Goal: Find specific page/section: Find specific page/section

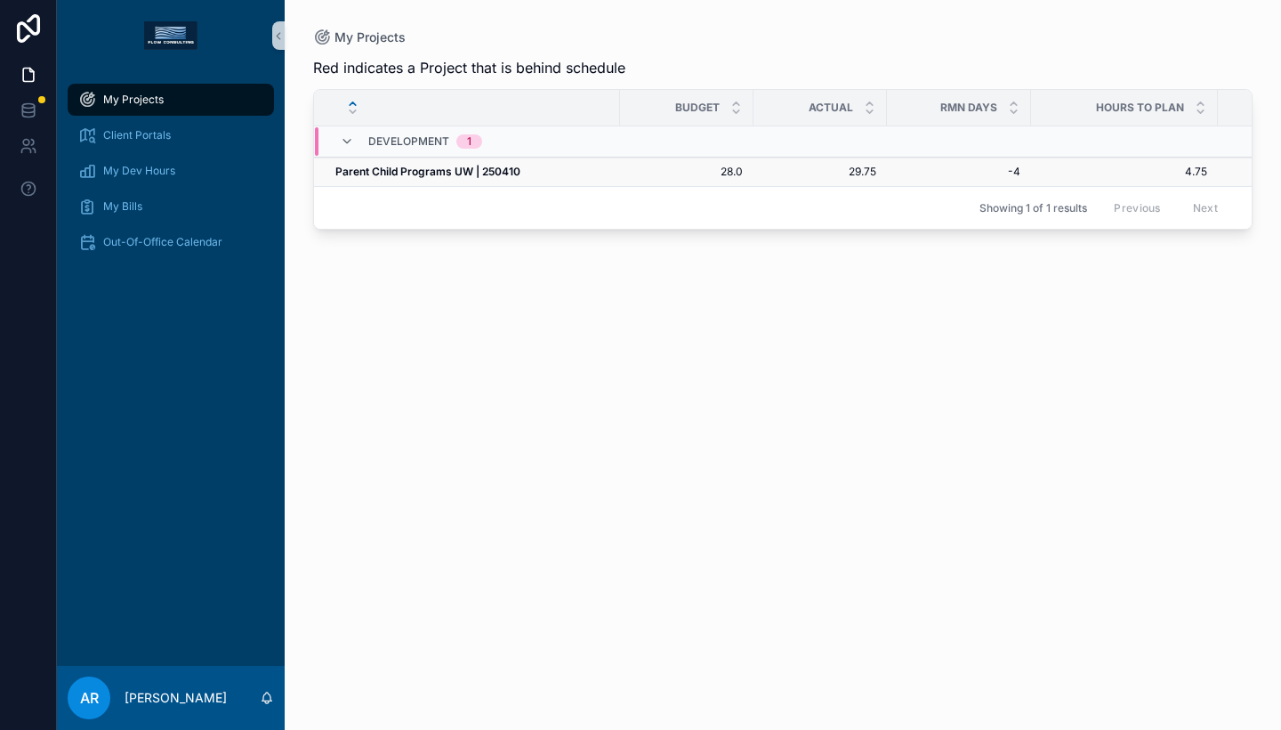
click at [440, 174] on strong "Parent Child Programs UW | 250410" at bounding box center [427, 171] width 185 height 13
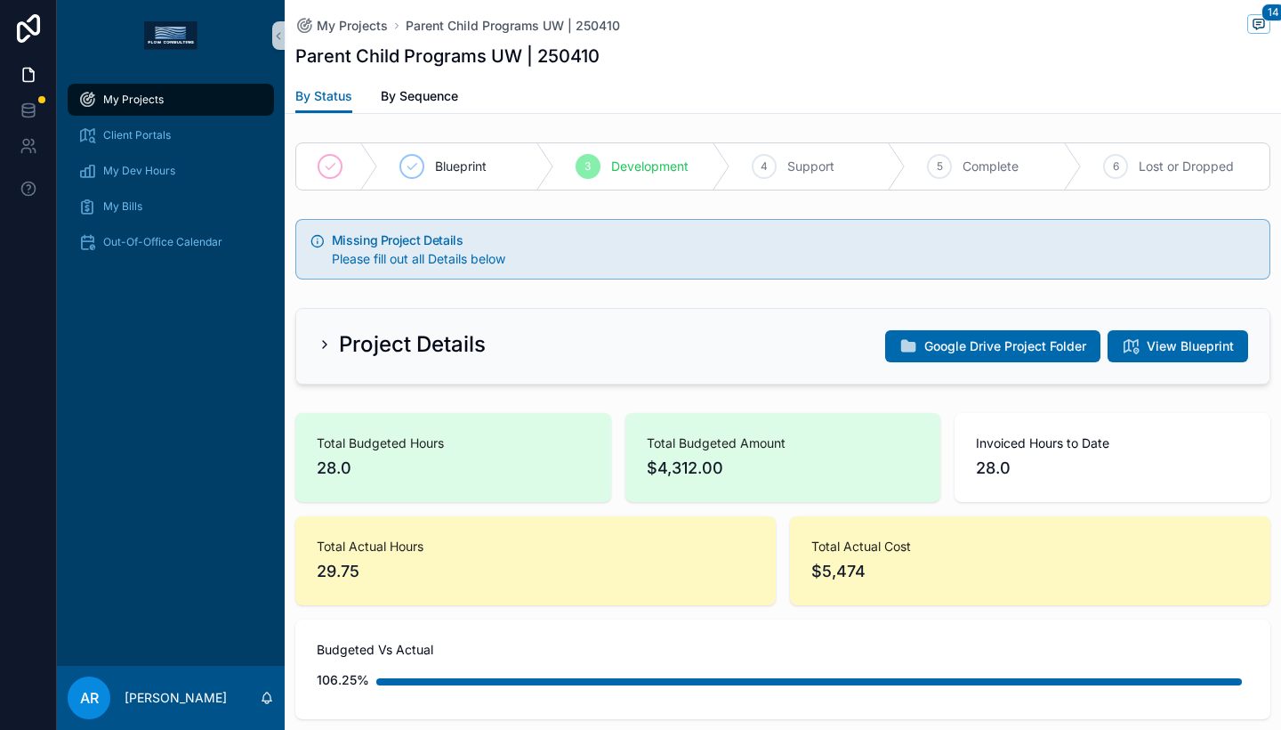
click at [110, 106] on span "My Projects" at bounding box center [133, 100] width 61 height 14
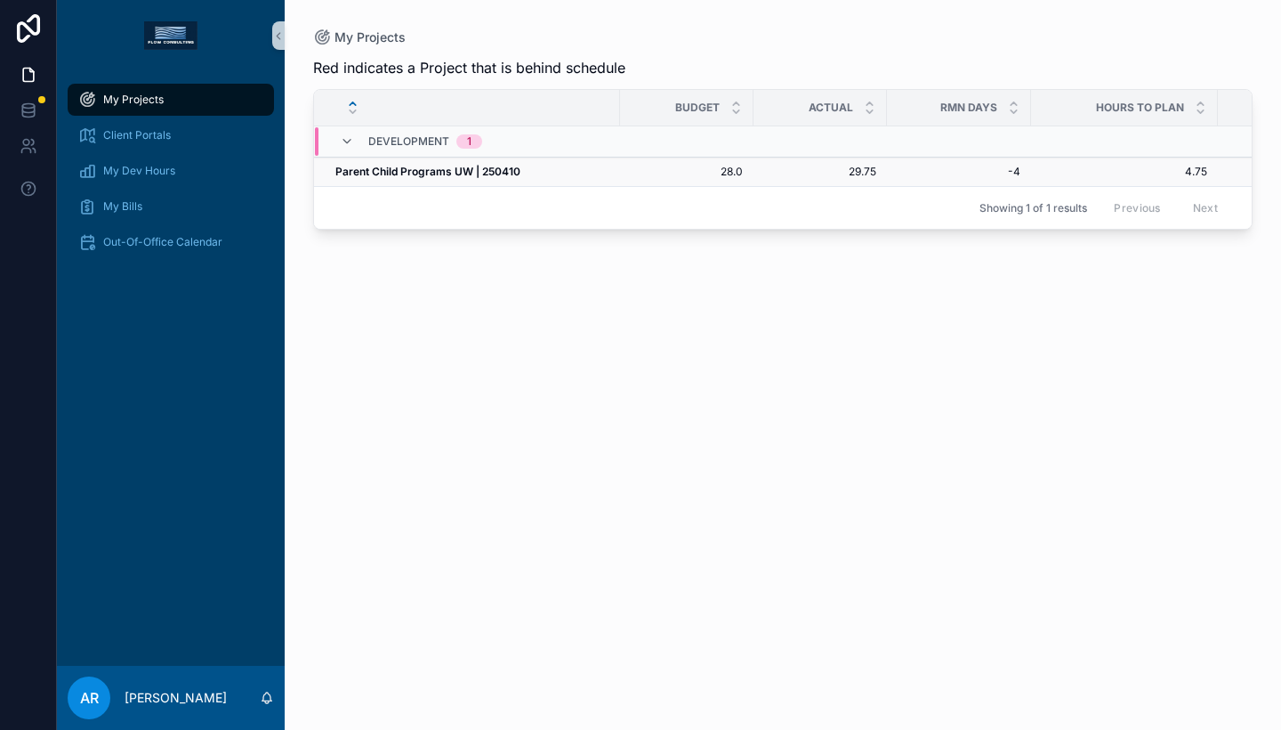
click at [694, 177] on span "28.0" at bounding box center [687, 172] width 112 height 14
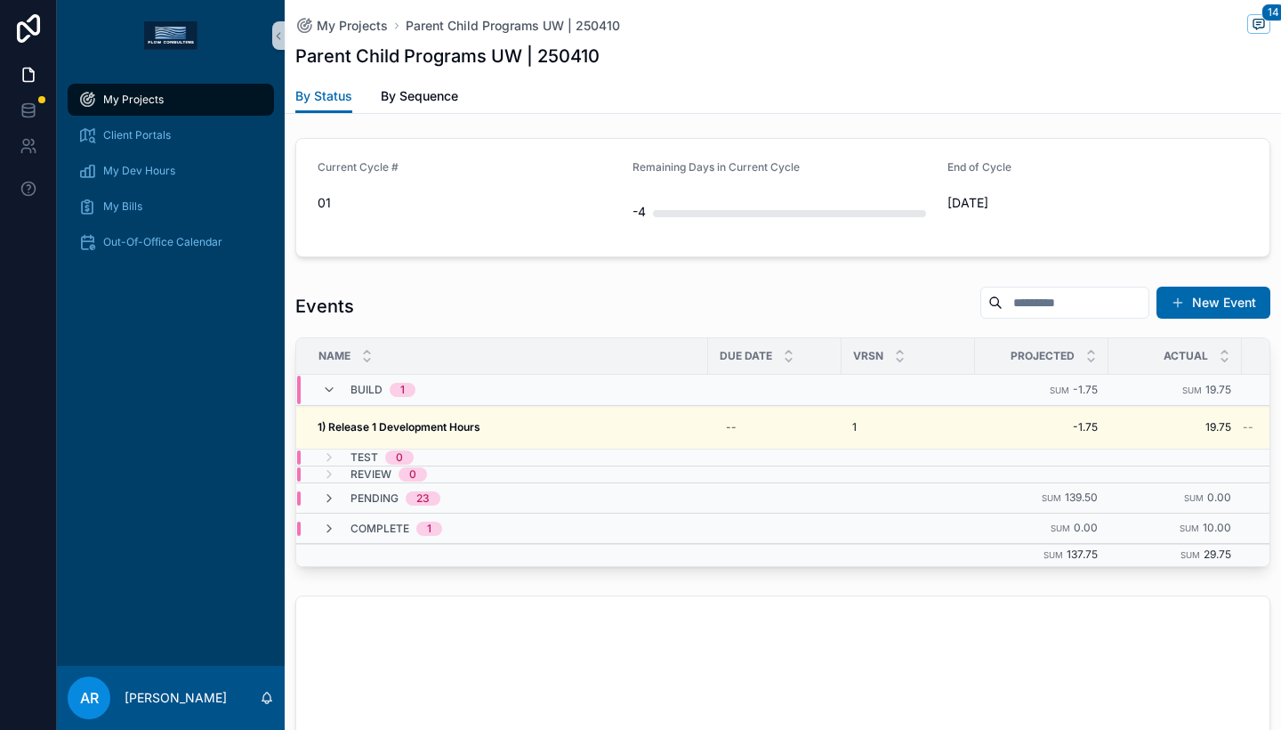
scroll to position [780, 0]
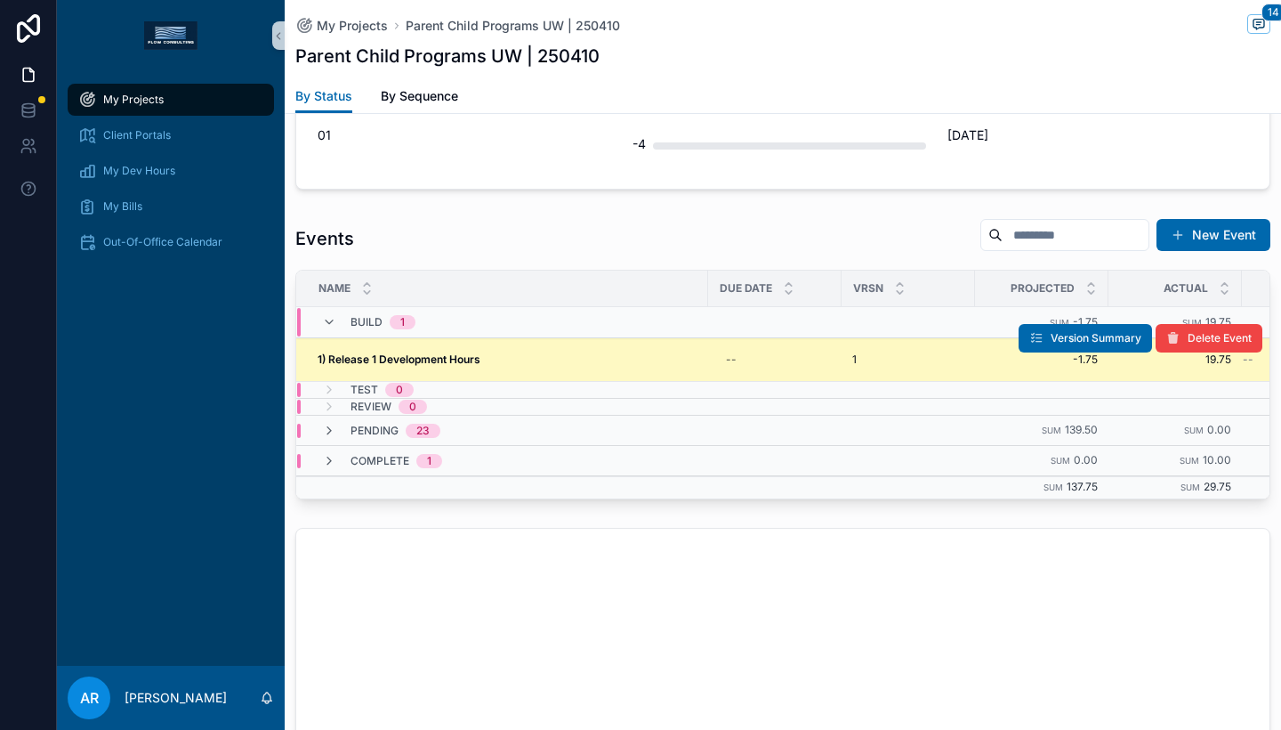
click at [369, 355] on strong "1) Release 1 Development Hours" at bounding box center [399, 358] width 163 height 13
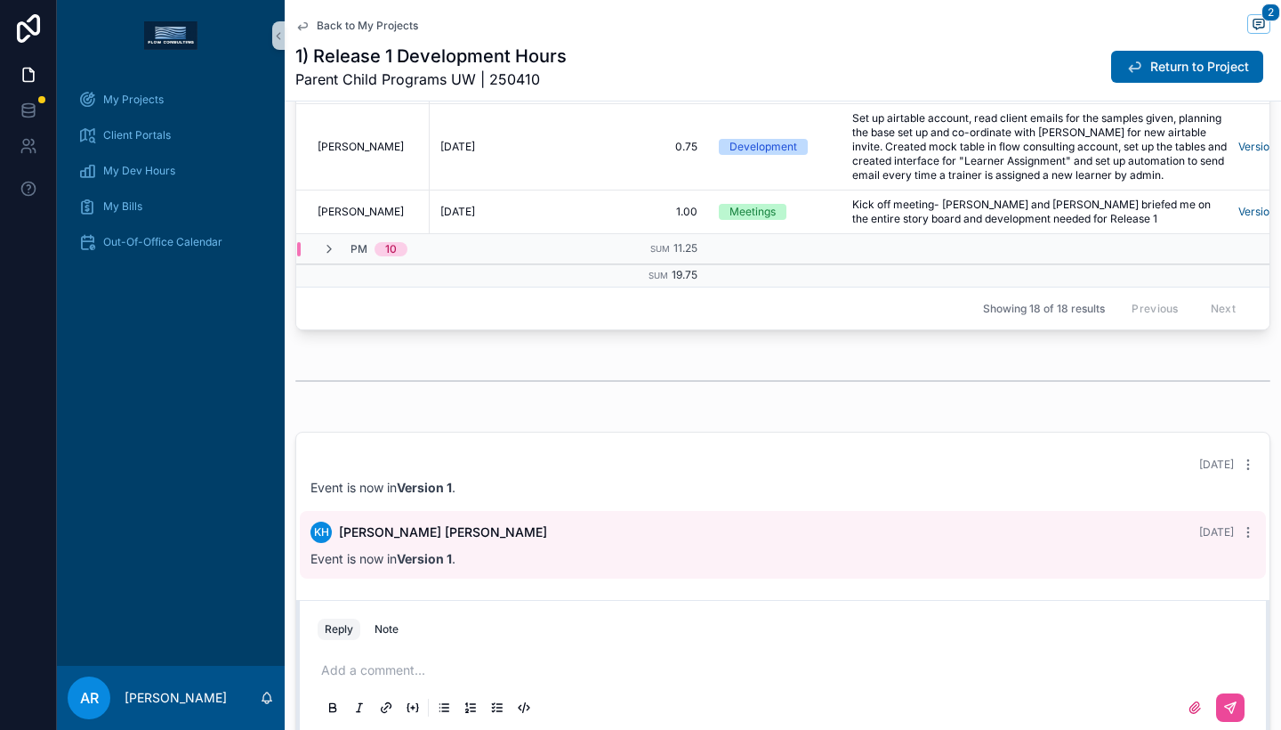
scroll to position [1358, 0]
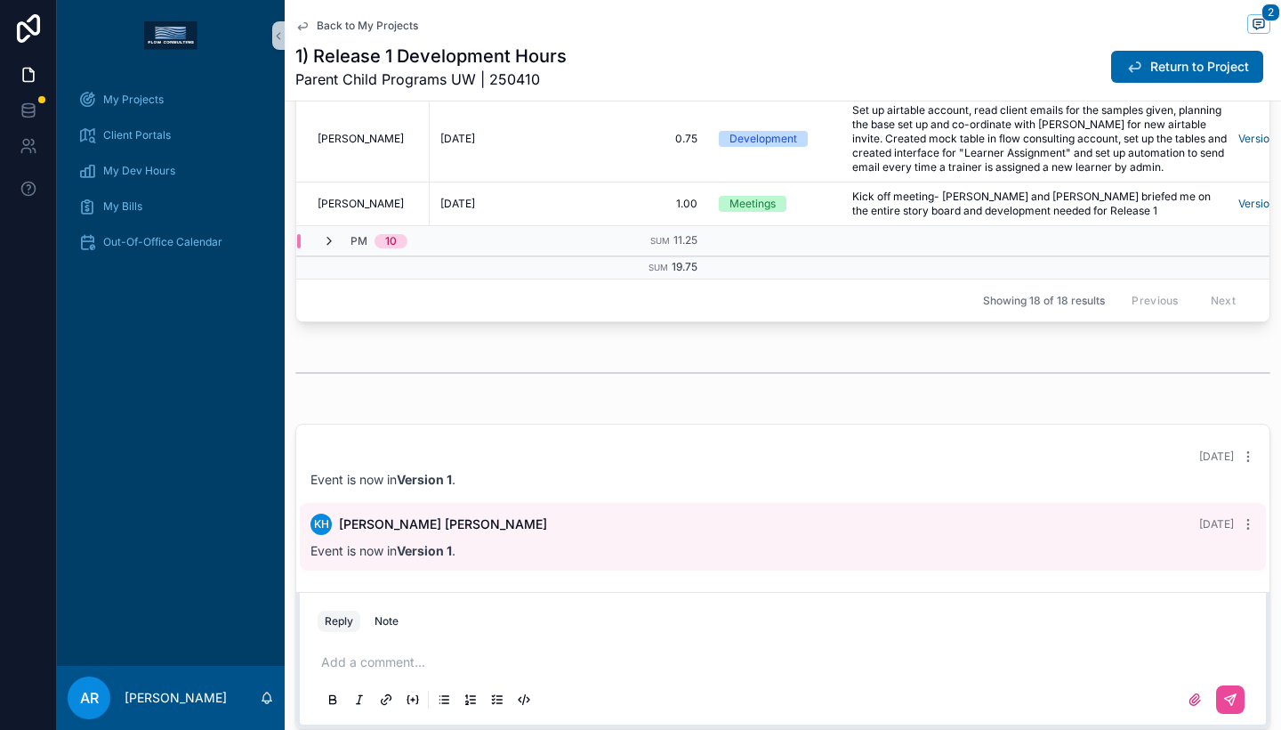
click at [327, 239] on icon "scrollable content" at bounding box center [329, 241] width 14 height 14
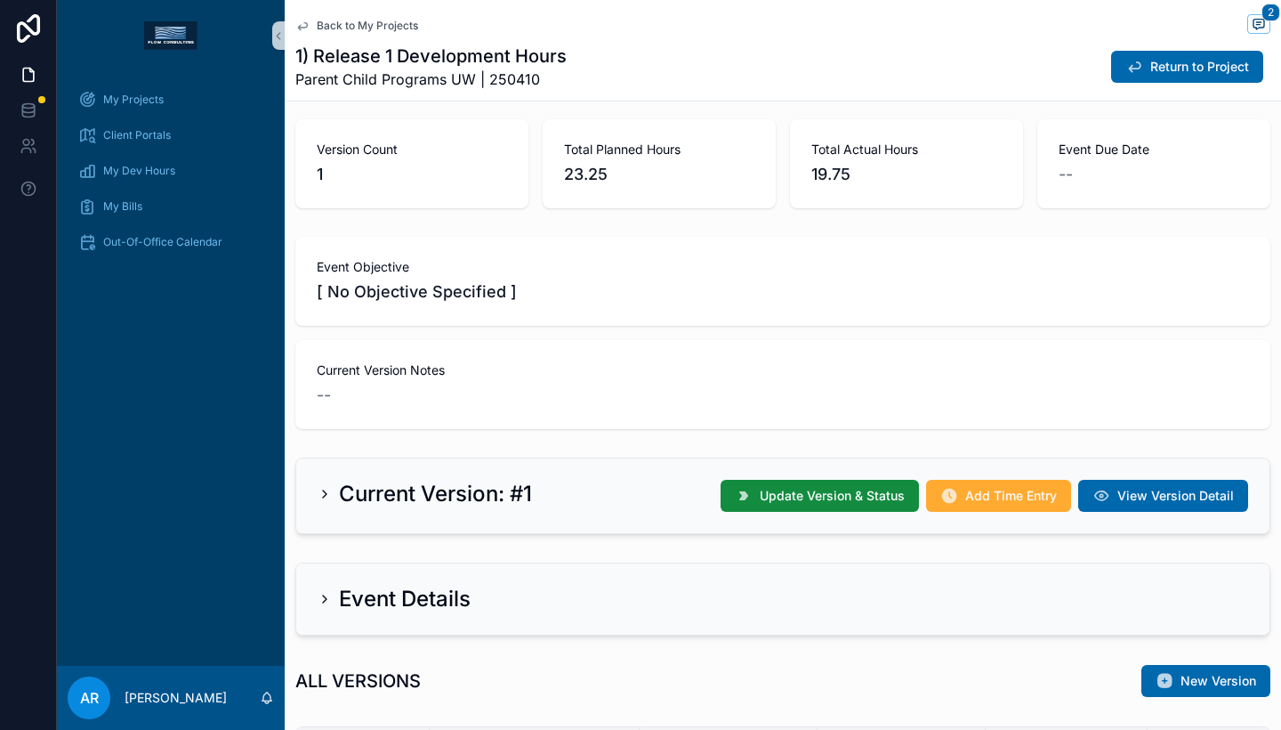
scroll to position [83, 0]
